Goal: Check status: Check status

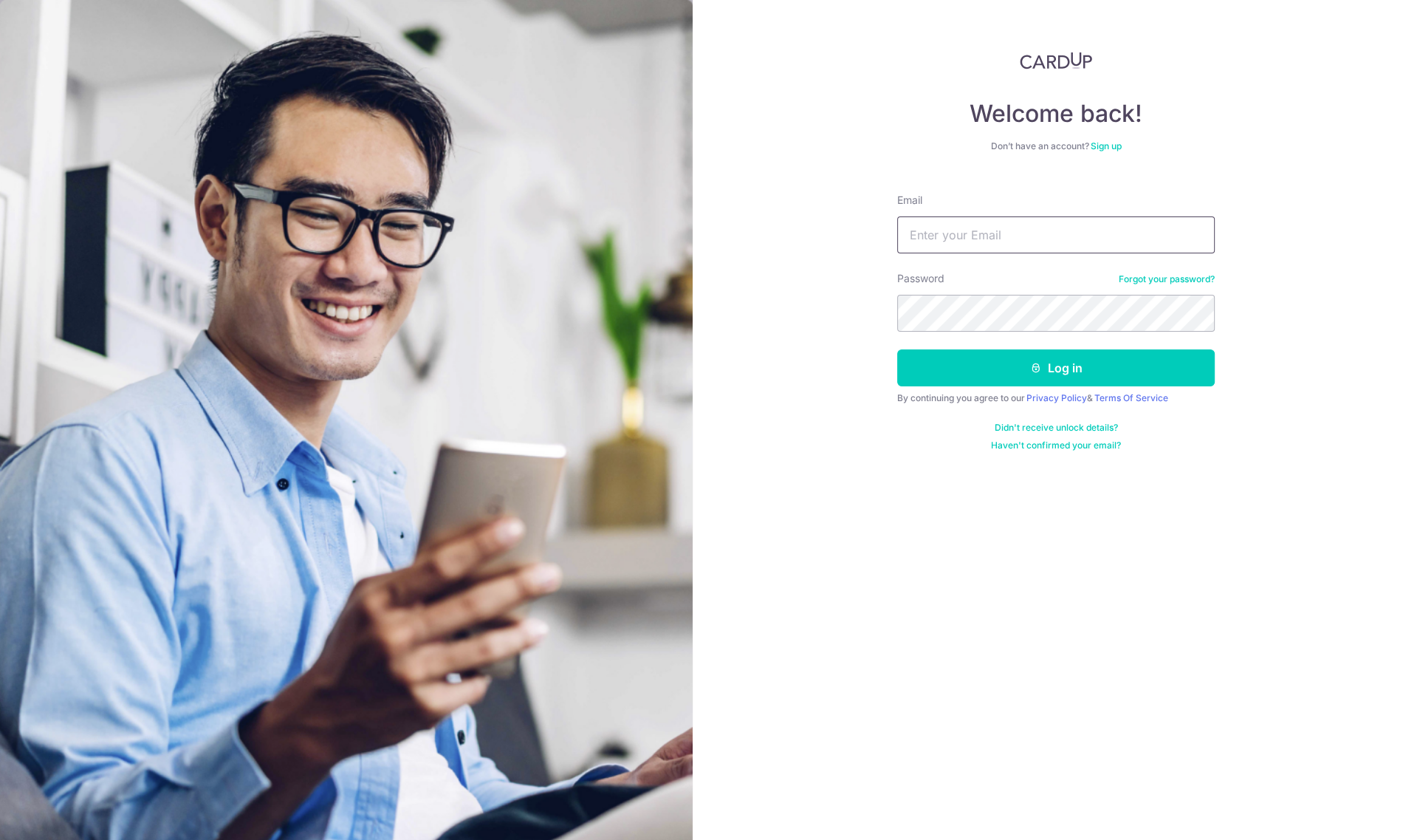
drag, startPoint x: 0, startPoint y: 0, endPoint x: 1079, endPoint y: 222, distance: 1101.6
click at [1079, 222] on input "Email" at bounding box center [1056, 235] width 317 height 37
type input "[DOMAIN_NAME][EMAIL_ADDRESS][DOMAIN_NAME]"
click at [1056, 369] on button "Log in" at bounding box center [1056, 368] width 317 height 37
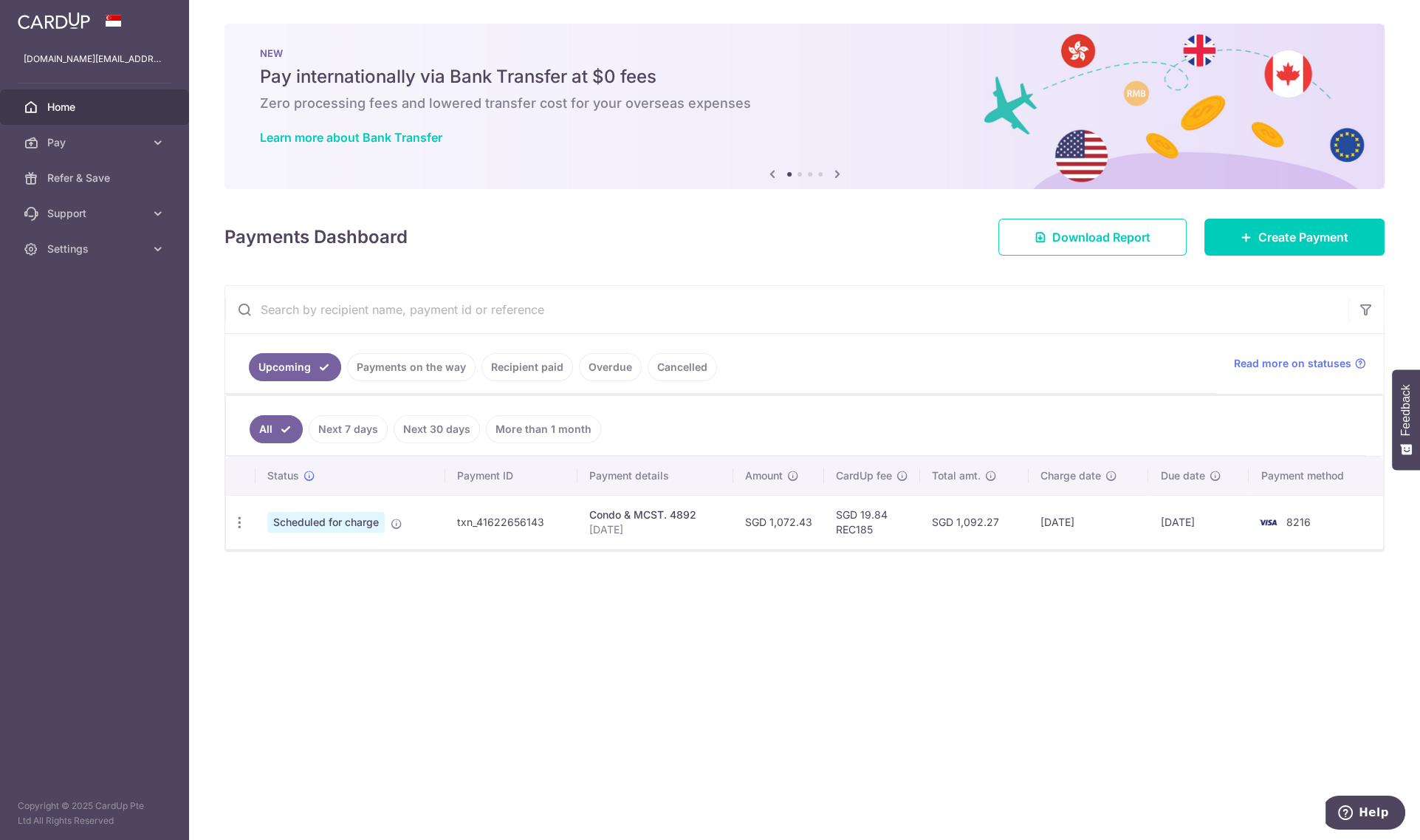
click at [526, 368] on link "Recipient paid" at bounding box center [528, 367] width 91 height 28
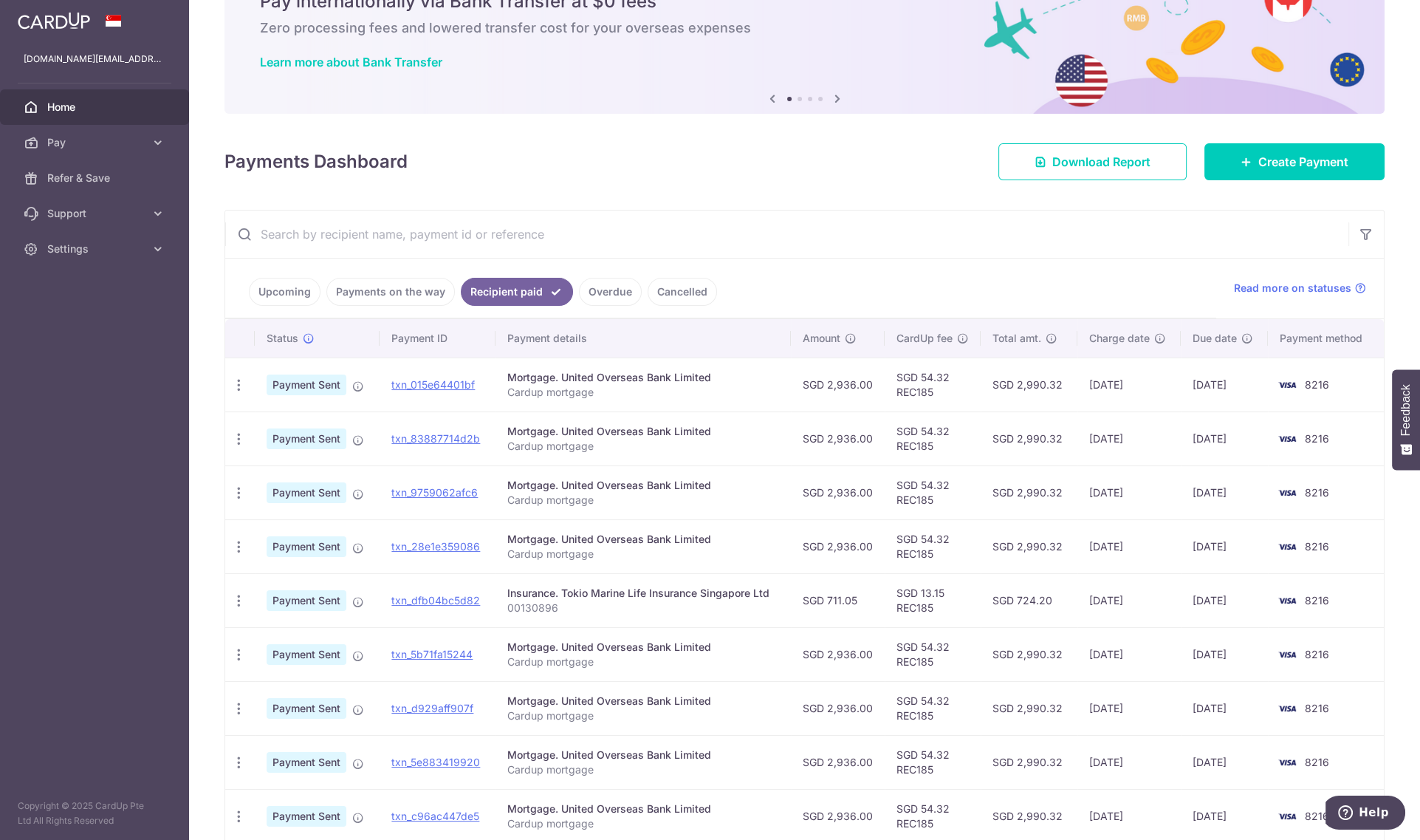
scroll to position [222, 0]
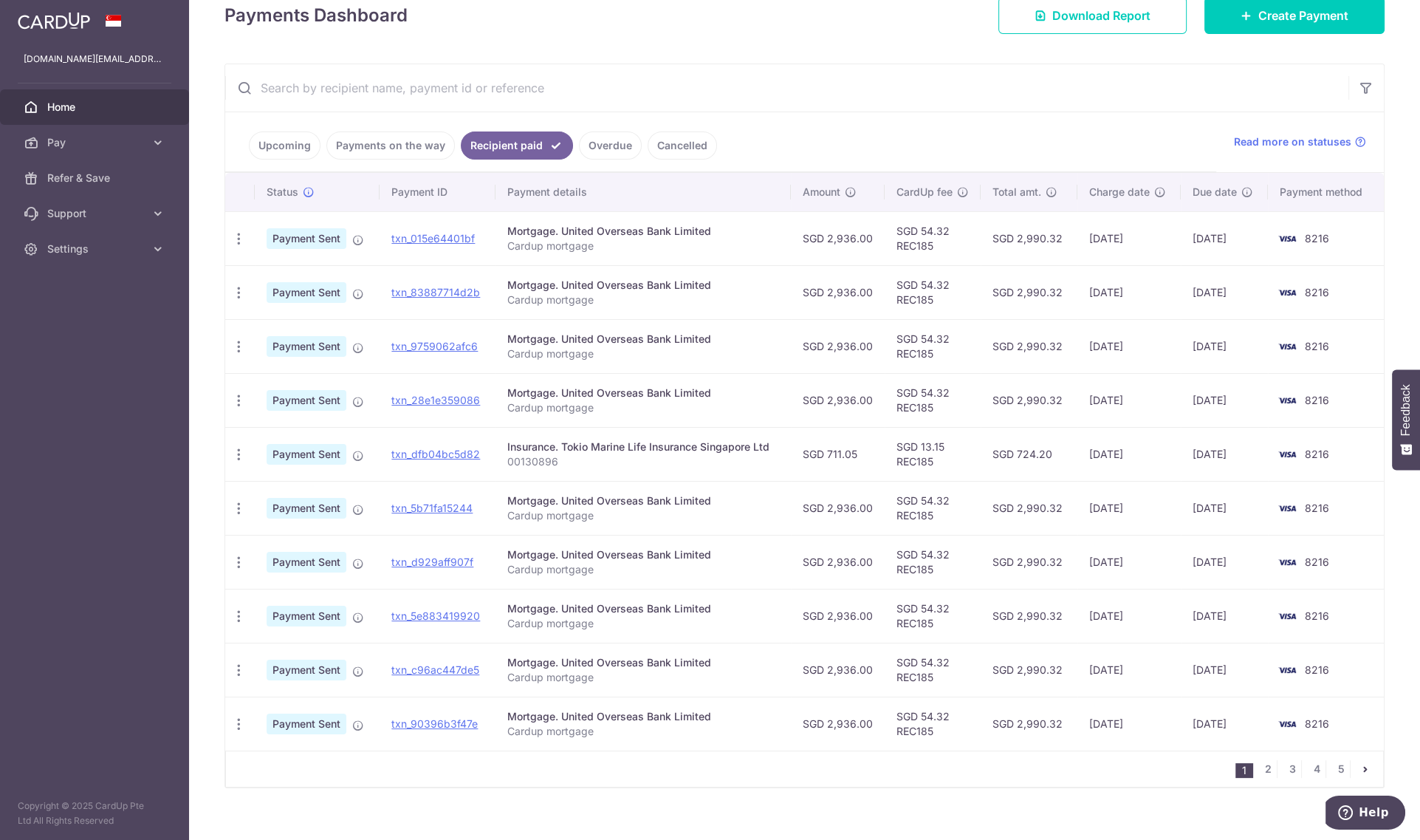
drag, startPoint x: 826, startPoint y: 453, endPoint x: 855, endPoint y: 451, distance: 29.1
click at [855, 451] on td "SGD 711.05" at bounding box center [838, 454] width 93 height 54
copy td "711.05"
